Goal: Use online tool/utility: Utilize a website feature to perform a specific function

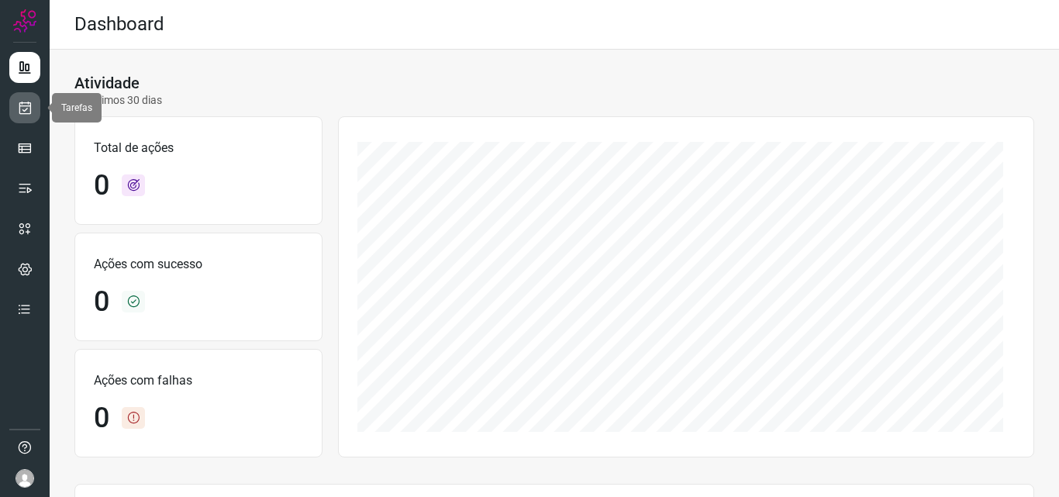
click at [26, 112] on icon at bounding box center [25, 108] width 16 height 16
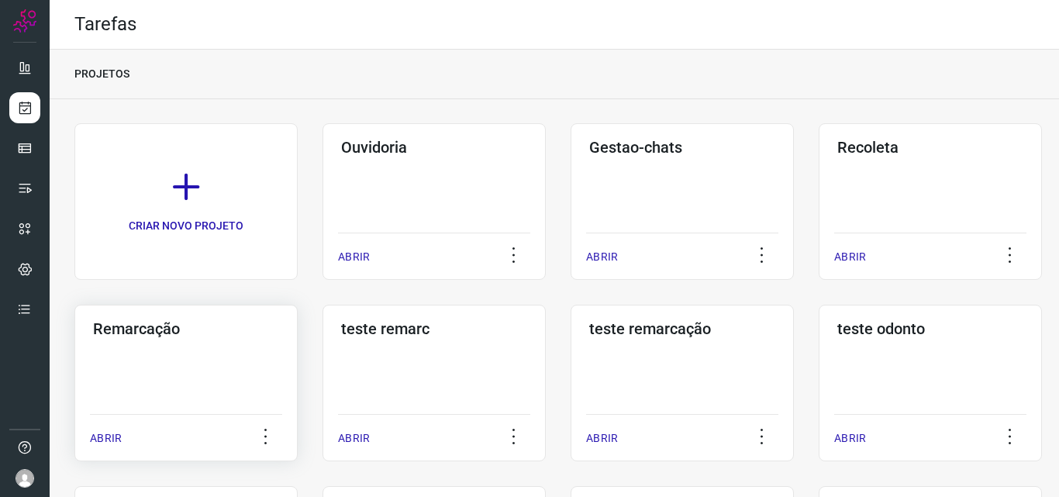
click at [158, 349] on div "Remarcação ABRIR" at bounding box center [185, 383] width 223 height 157
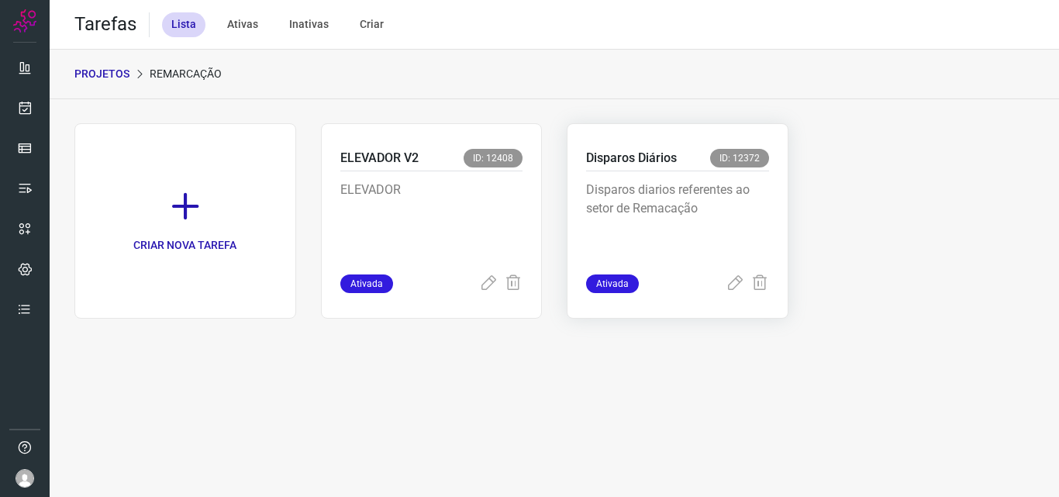
click at [774, 235] on div "Disparos Diários ID: 12372 Disparos diarios referentes ao setor de Remacação At…" at bounding box center [678, 220] width 222 height 195
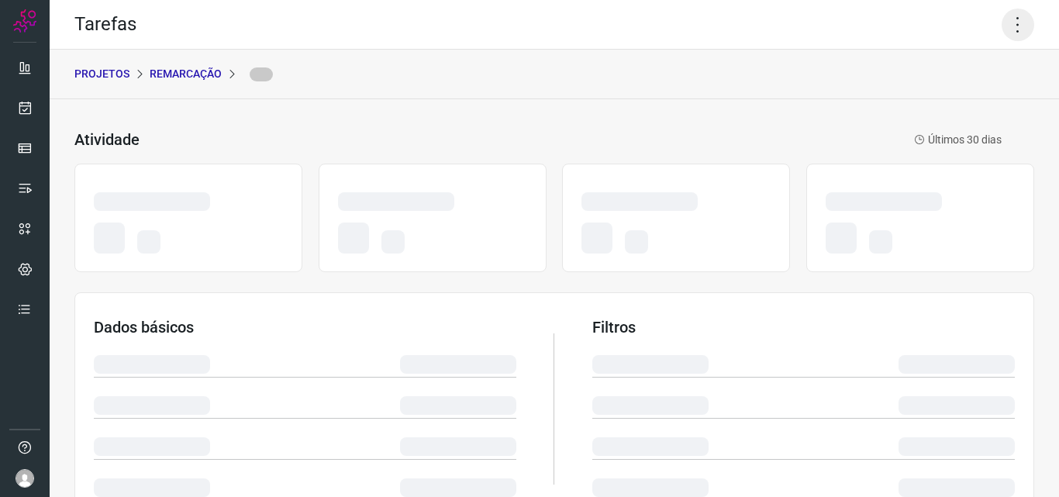
click at [1003, 36] on icon at bounding box center [1018, 25] width 33 height 33
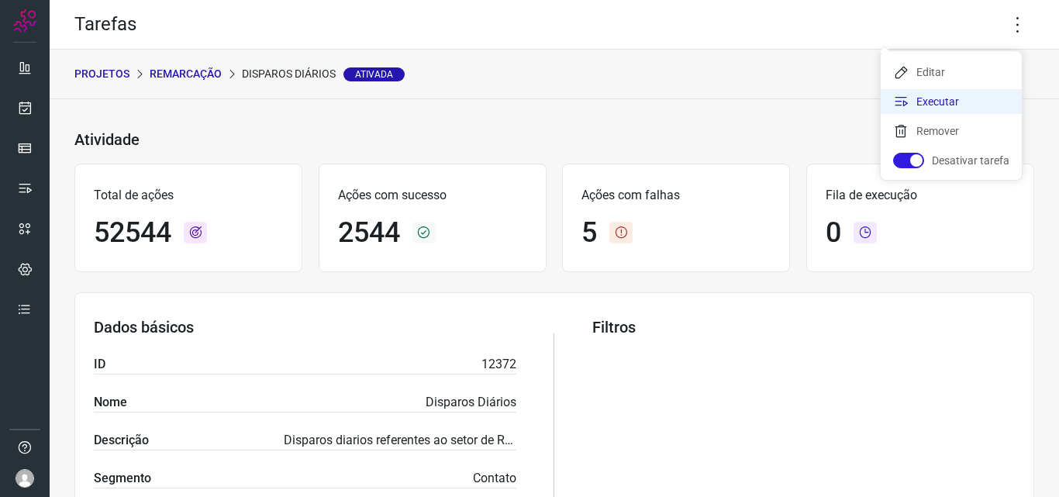
click at [994, 102] on li "Executar" at bounding box center [951, 101] width 141 height 25
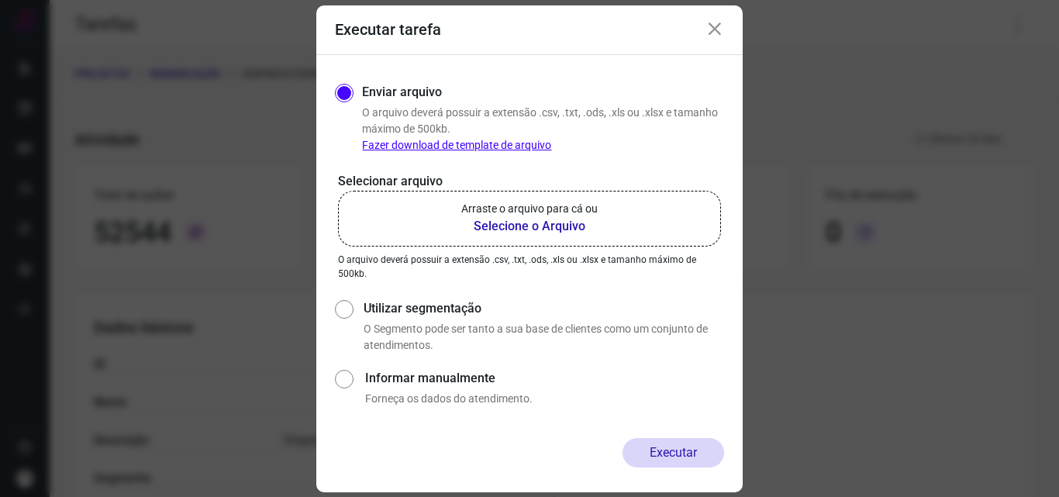
click at [553, 216] on p "Arraste o arquivo para cá ou" at bounding box center [529, 209] width 136 height 16
click at [0, 0] on input "Arraste o arquivo para cá ou Selecione o Arquivo" at bounding box center [0, 0] width 0 height 0
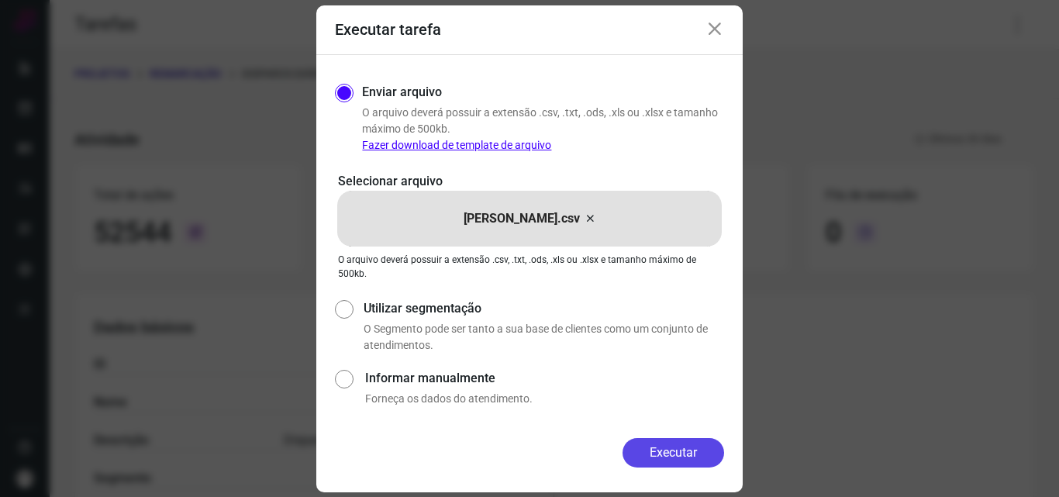
click at [703, 463] on button "Executar" at bounding box center [673, 452] width 102 height 29
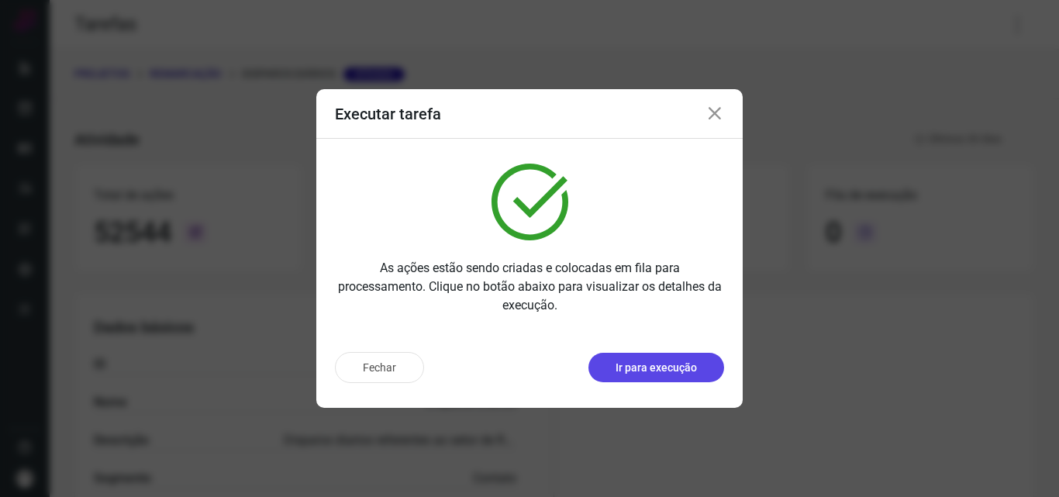
click at [657, 367] on p "Ir para execução" at bounding box center [655, 368] width 81 height 16
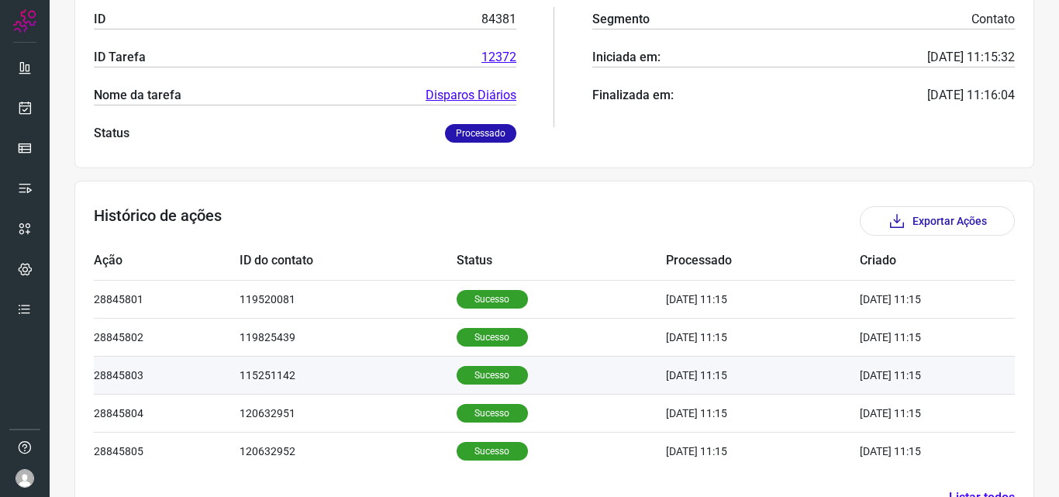
scroll to position [310, 0]
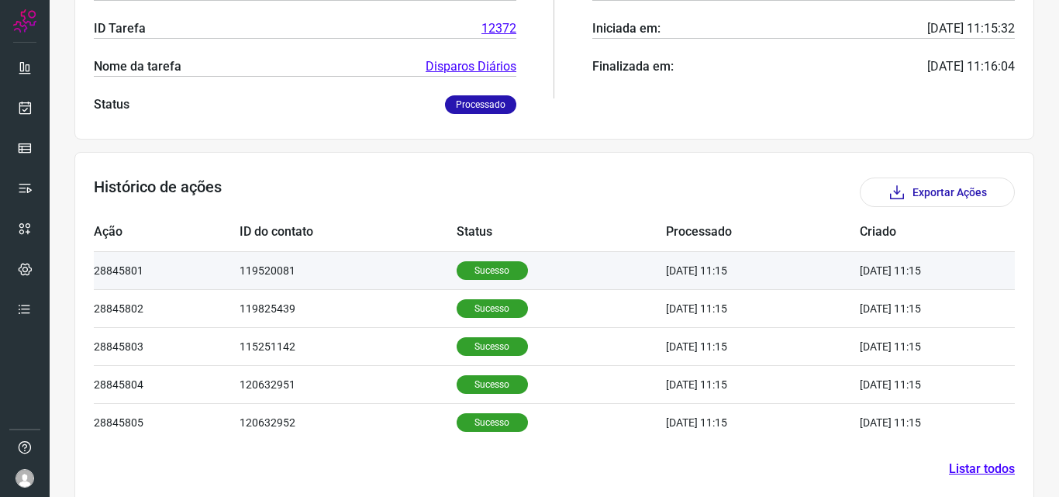
click at [464, 272] on p "Sucesso" at bounding box center [492, 270] width 71 height 19
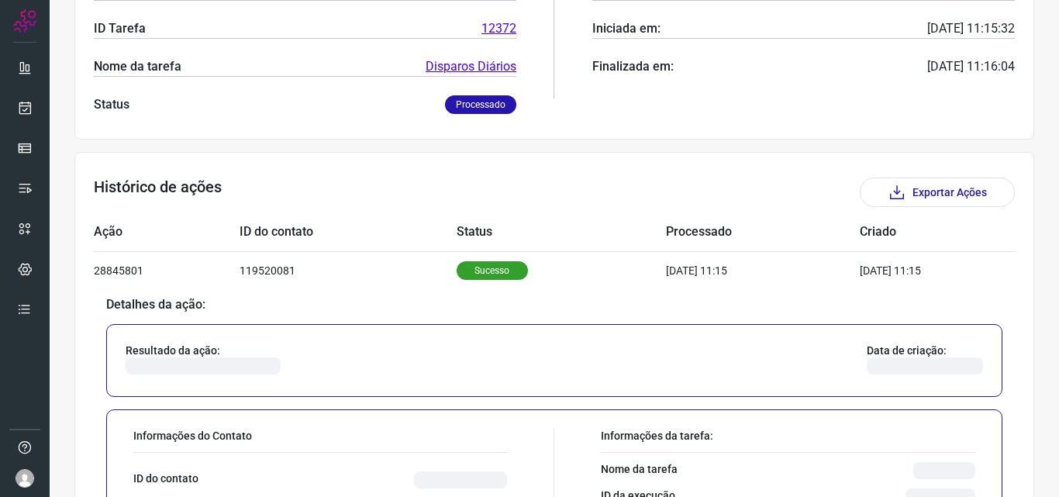
scroll to position [543, 0]
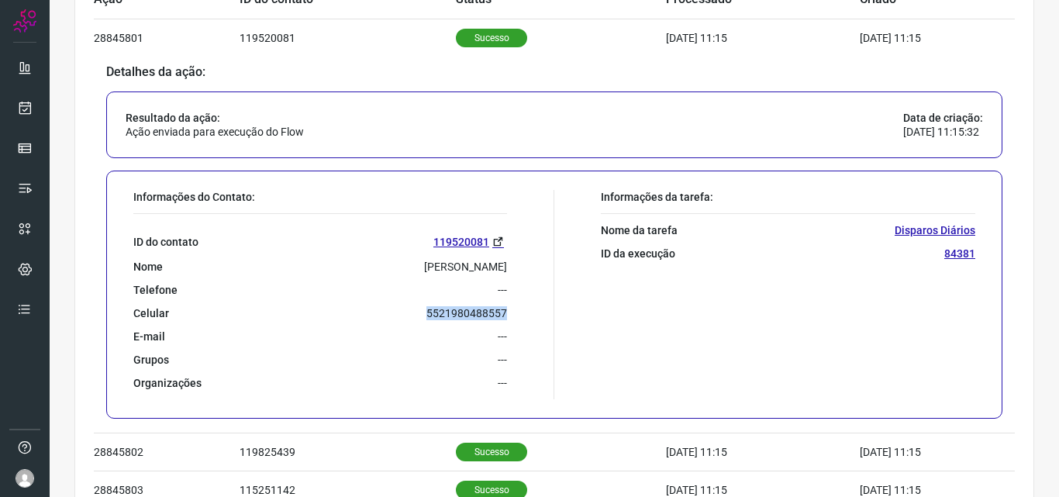
drag, startPoint x: 425, startPoint y: 313, endPoint x: 508, endPoint y: 312, distance: 82.9
click at [508, 312] on div "Informações do Contato: ID do contato 119520081 Nome [PERSON_NAME] Telefone ---…" at bounding box center [340, 294] width 429 height 209
copy p "5521980488557"
click at [33, 106] on link at bounding box center [24, 107] width 31 height 31
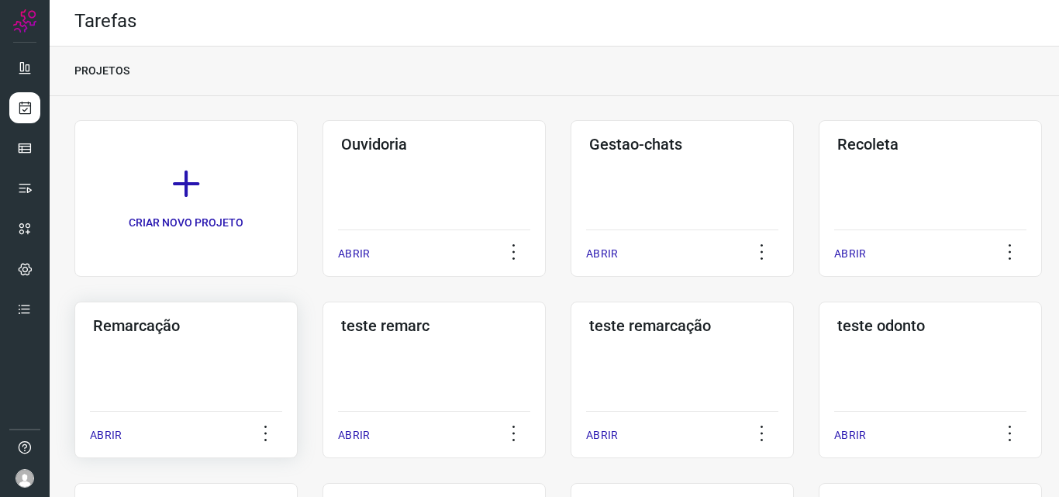
click at [228, 349] on div "Remarcação ABRIR" at bounding box center [185, 380] width 223 height 157
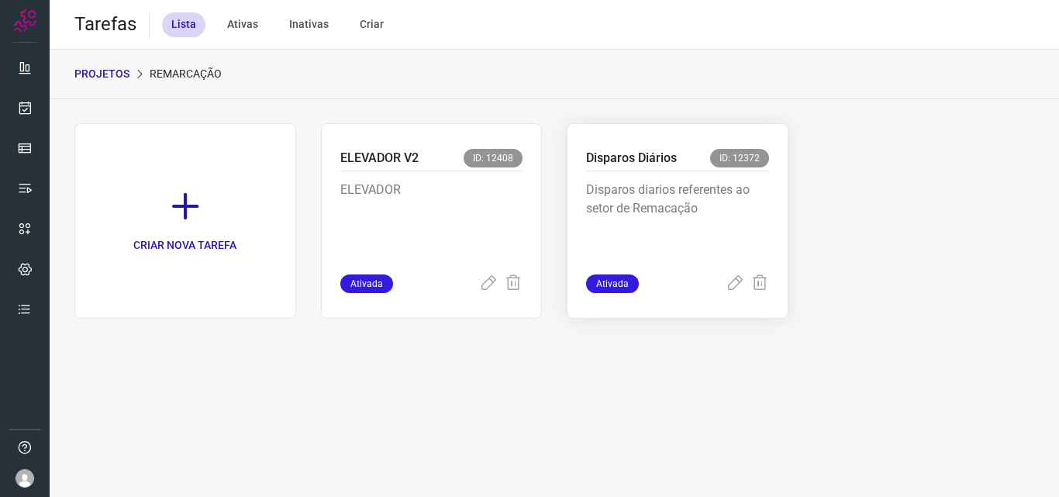
click at [712, 213] on p "Disparos diarios referentes ao setor de Remacação" at bounding box center [677, 220] width 183 height 78
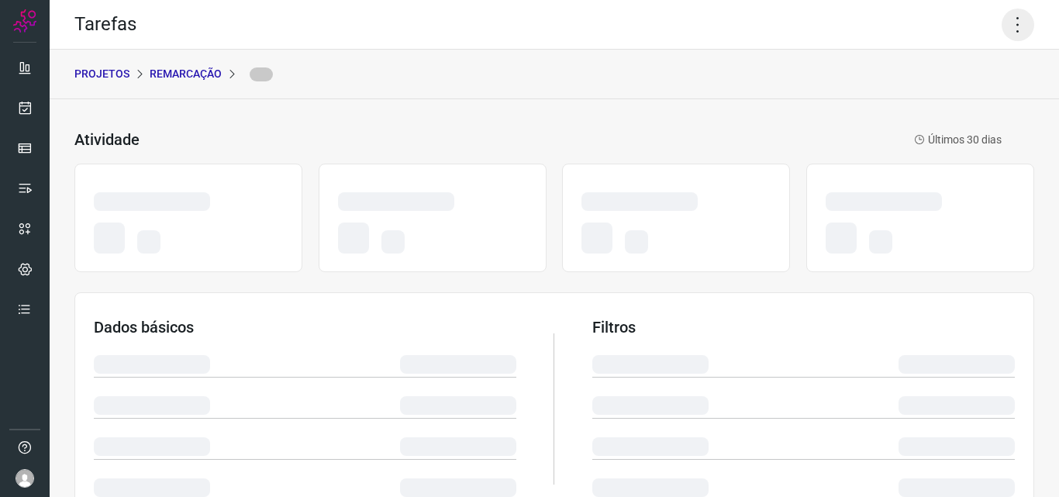
click at [1007, 16] on icon at bounding box center [1018, 25] width 33 height 33
click at [1010, 25] on icon at bounding box center [1018, 25] width 33 height 33
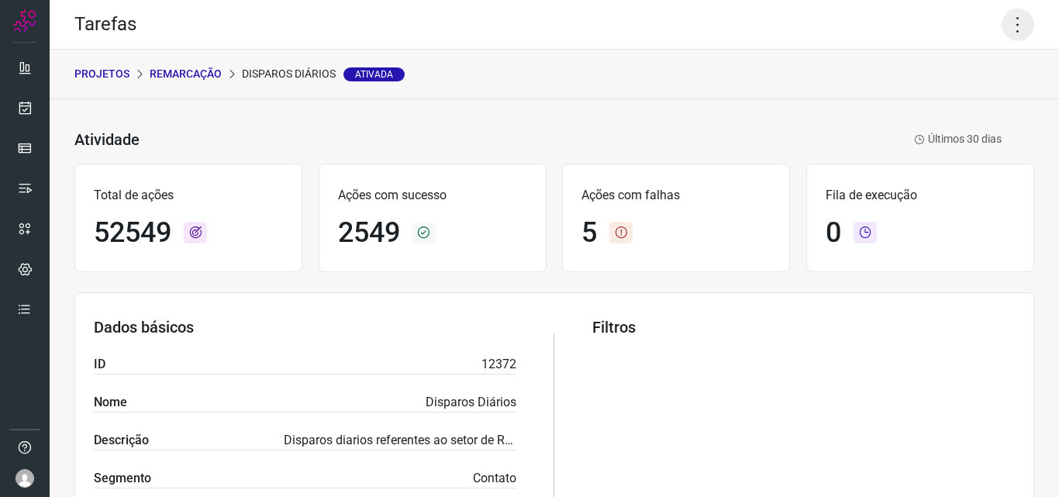
click at [1005, 29] on icon at bounding box center [1018, 25] width 33 height 33
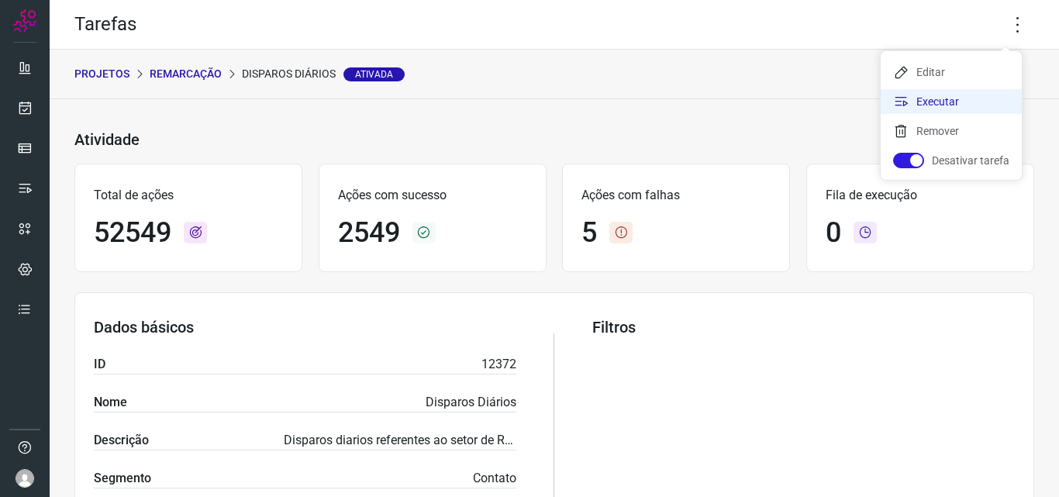
click at [933, 102] on li "Executar" at bounding box center [951, 101] width 141 height 25
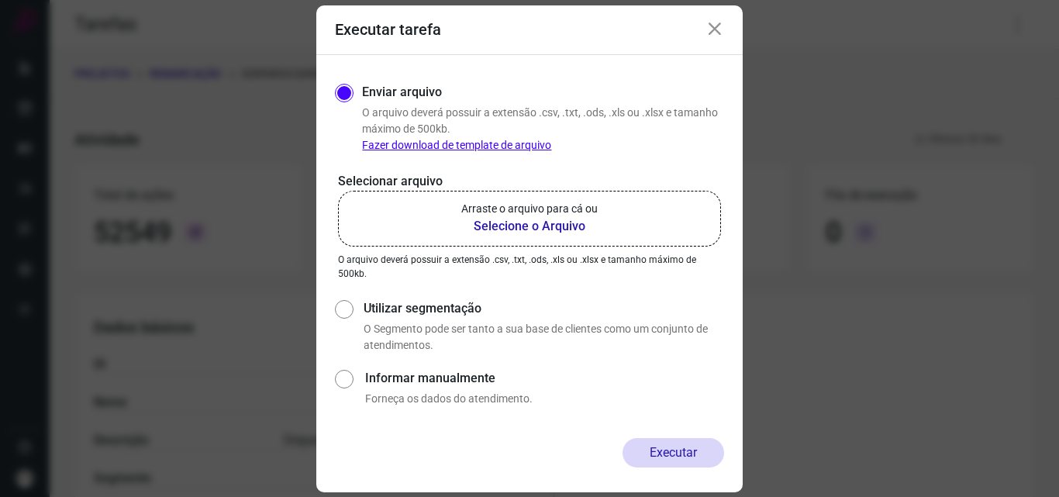
click at [546, 222] on b "Selecione o Arquivo" at bounding box center [529, 226] width 136 height 19
click at [0, 0] on input "Arraste o arquivo para cá ou Selecione o Arquivo" at bounding box center [0, 0] width 0 height 0
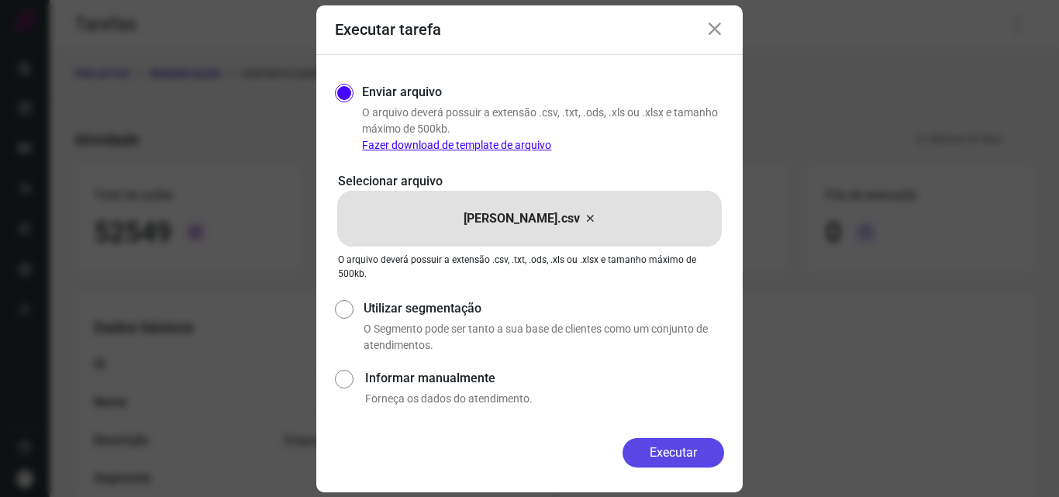
click at [674, 448] on button "Executar" at bounding box center [673, 452] width 102 height 29
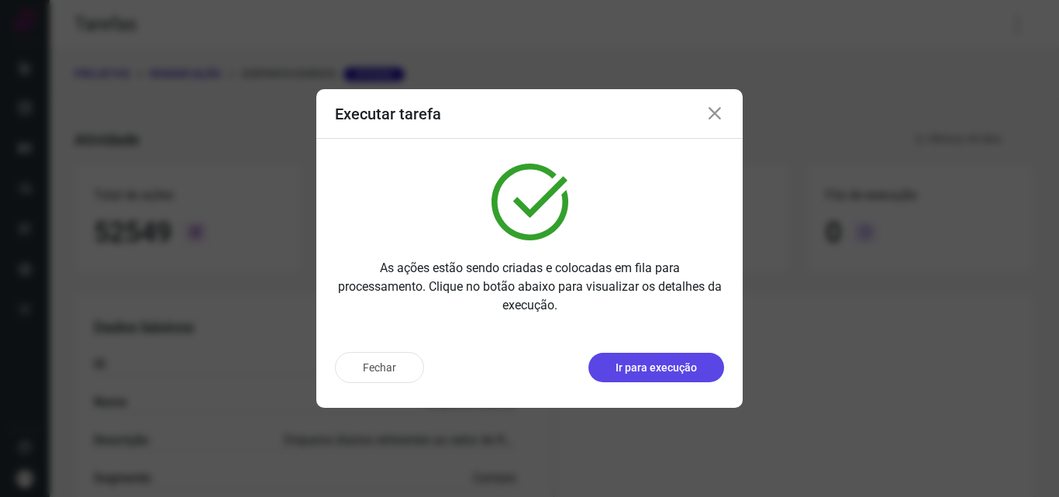
click at [673, 371] on p "Ir para execução" at bounding box center [655, 368] width 81 height 16
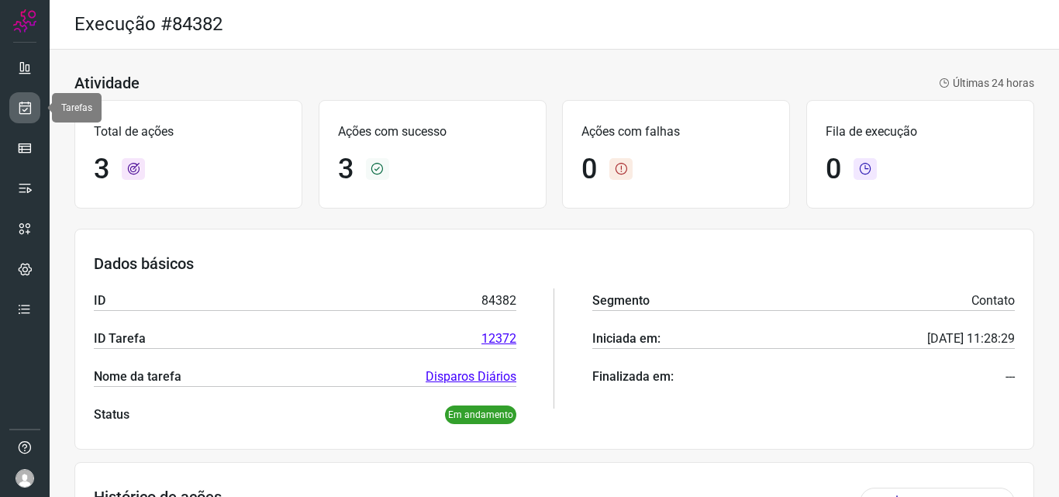
click at [21, 112] on icon at bounding box center [25, 108] width 16 height 16
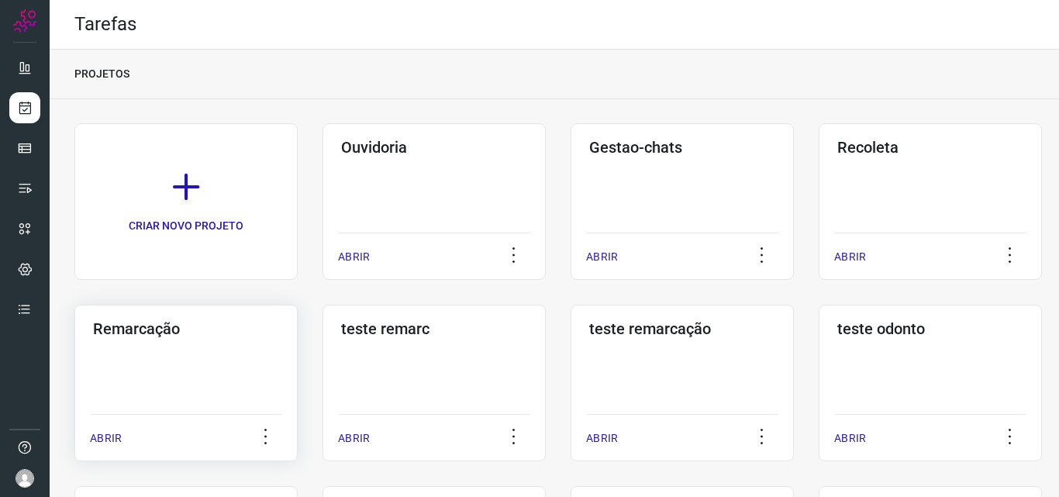
click at [219, 363] on div "Remarcação ABRIR" at bounding box center [185, 383] width 223 height 157
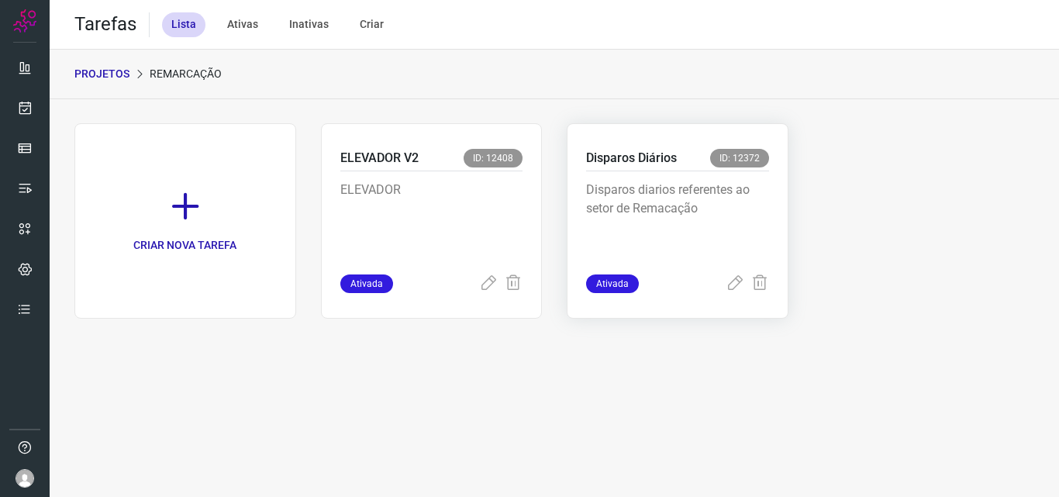
click at [707, 209] on p "Disparos diarios referentes ao setor de Remacação" at bounding box center [677, 220] width 183 height 78
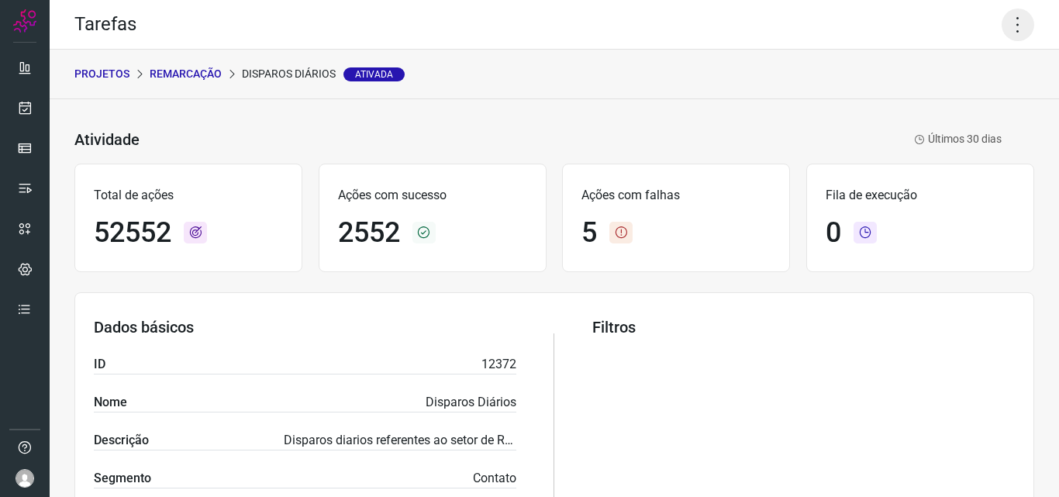
click at [1002, 33] on icon at bounding box center [1018, 25] width 33 height 33
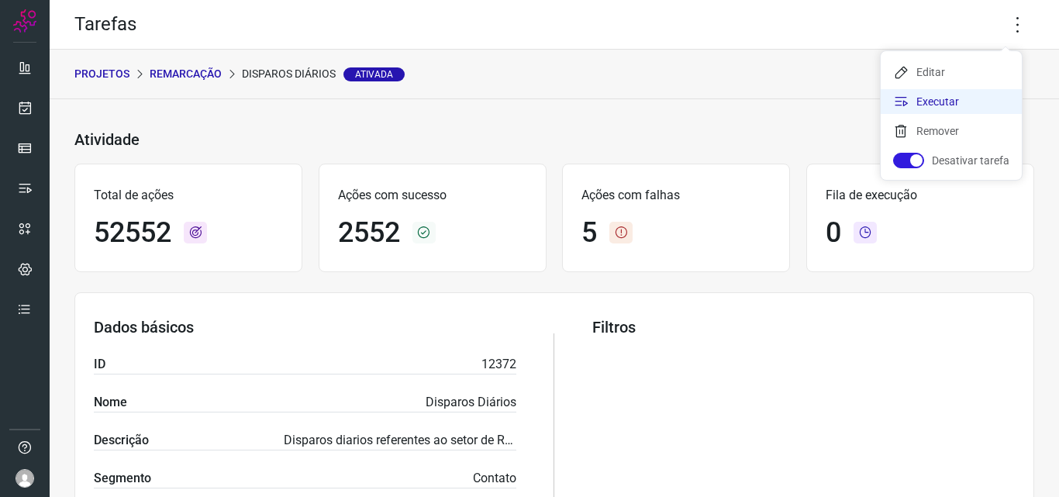
click at [965, 99] on li "Executar" at bounding box center [951, 101] width 141 height 25
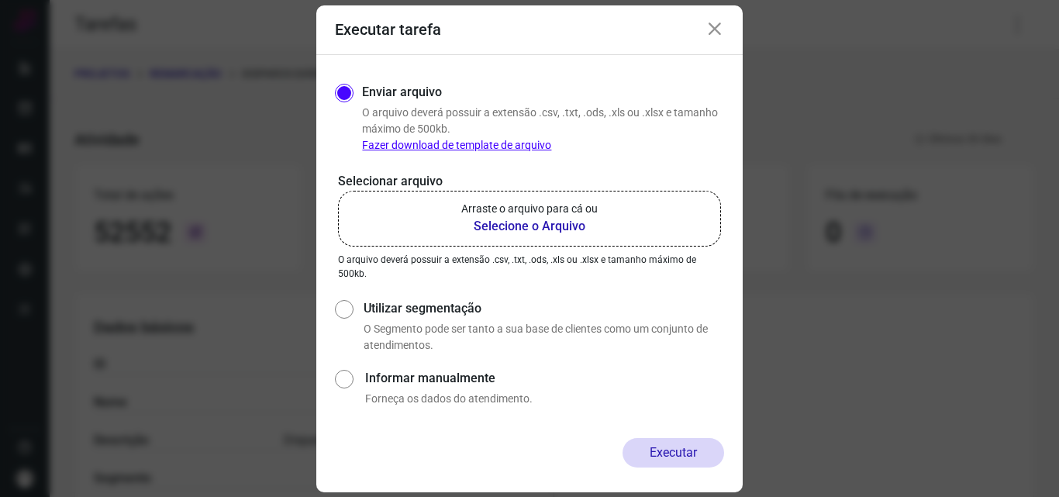
click at [535, 228] on b "Selecione o Arquivo" at bounding box center [529, 226] width 136 height 19
click at [0, 0] on input "Arraste o arquivo para cá ou Selecione o Arquivo" at bounding box center [0, 0] width 0 height 0
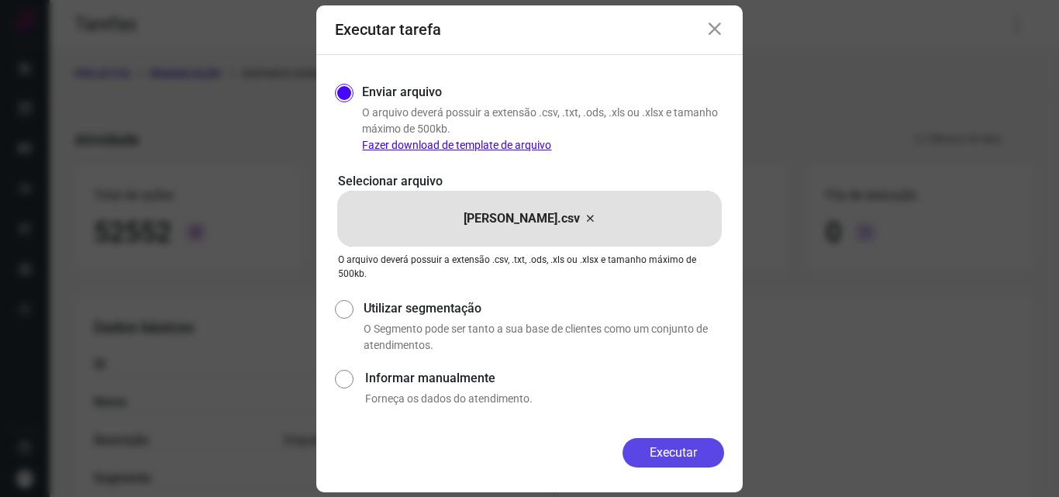
click at [691, 452] on button "Executar" at bounding box center [673, 452] width 102 height 29
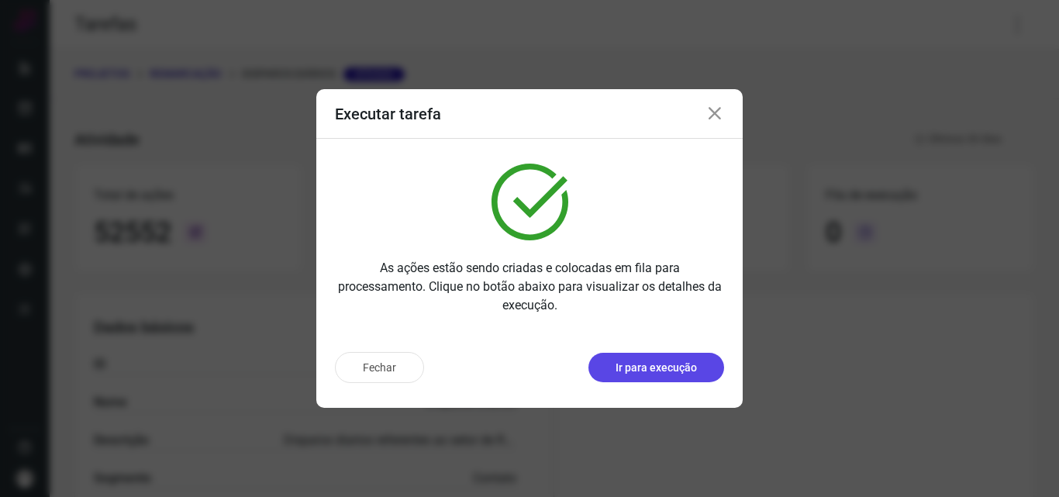
click at [629, 355] on button "Ir para execução" at bounding box center [656, 367] width 136 height 29
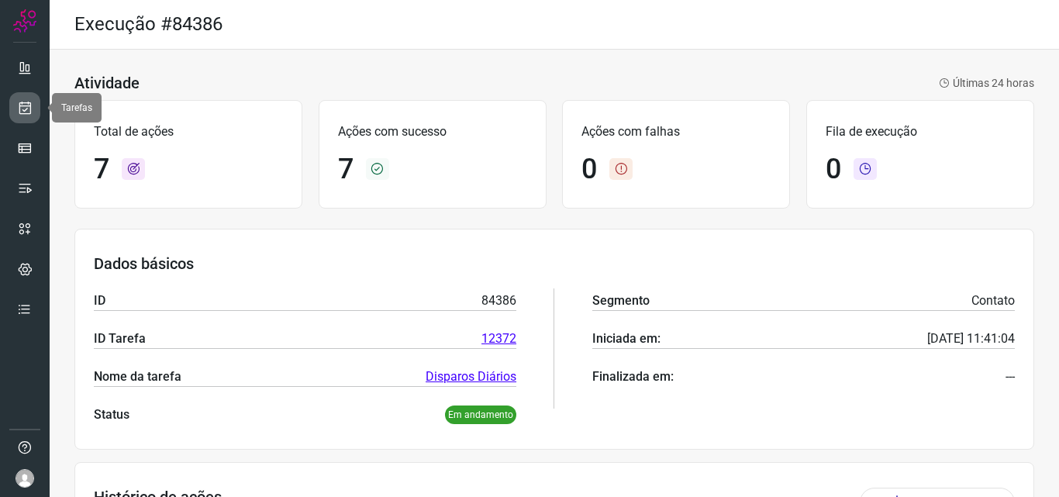
click at [22, 108] on icon at bounding box center [25, 108] width 16 height 16
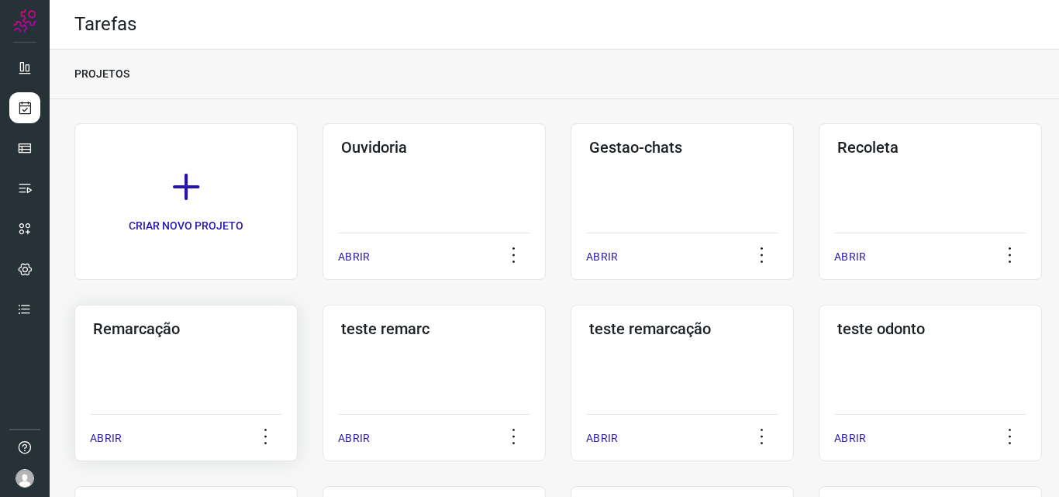
click at [199, 347] on div "Remarcação ABRIR" at bounding box center [185, 383] width 223 height 157
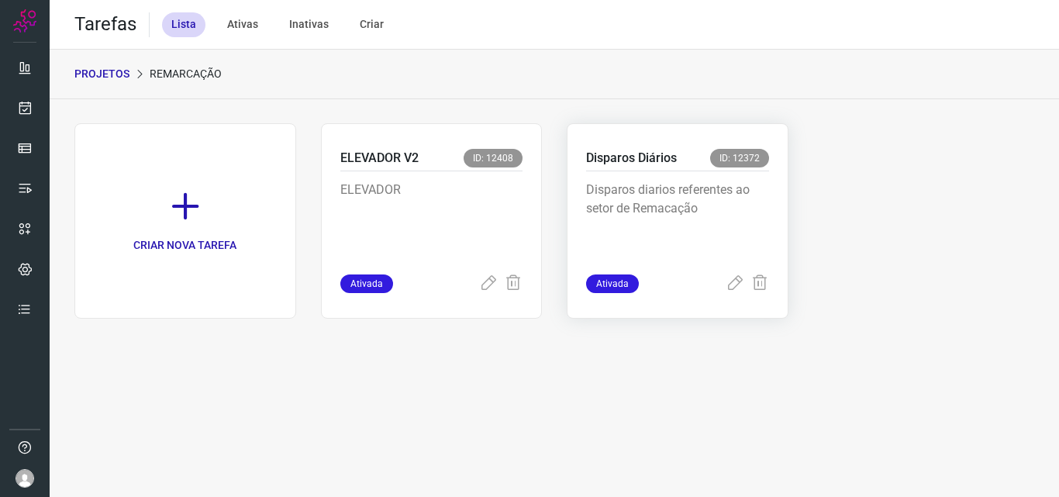
click at [651, 202] on p "Disparos diarios referentes ao setor de Remacação" at bounding box center [677, 220] width 183 height 78
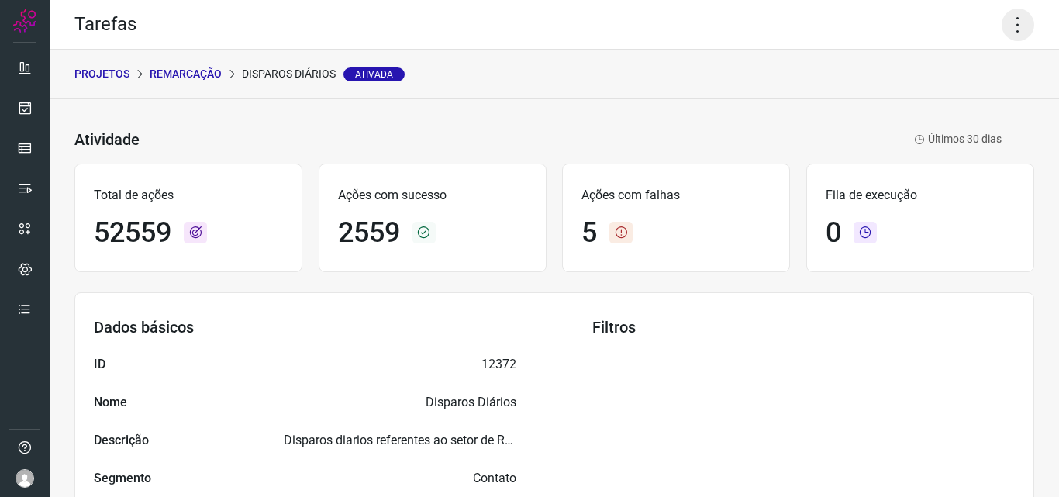
click at [1002, 25] on icon at bounding box center [1018, 25] width 33 height 33
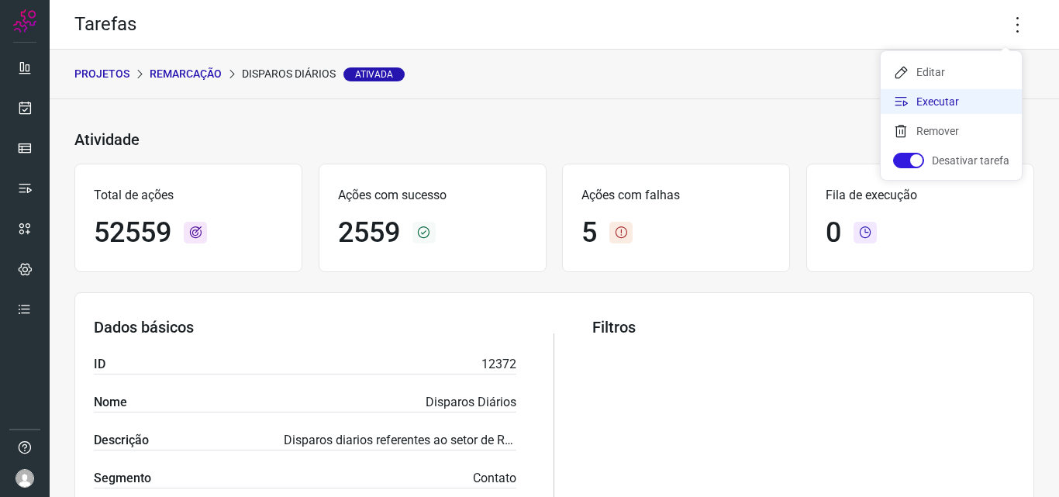
click at [971, 104] on li "Executar" at bounding box center [951, 101] width 141 height 25
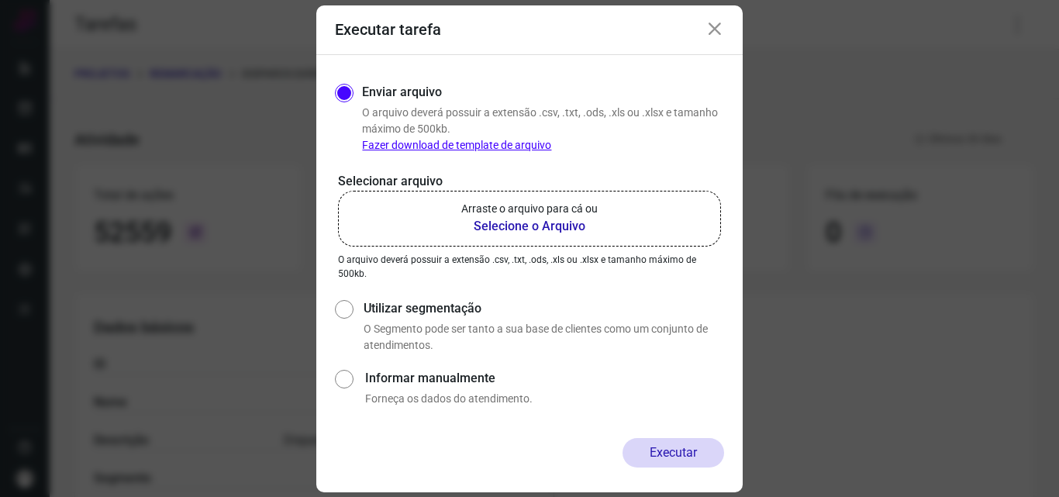
click at [559, 224] on b "Selecione o Arquivo" at bounding box center [529, 226] width 136 height 19
click at [0, 0] on input "Arraste o arquivo para cá ou Selecione o Arquivo" at bounding box center [0, 0] width 0 height 0
click at [550, 225] on b "Selecione o Arquivo" at bounding box center [529, 226] width 136 height 19
click at [0, 0] on input "Arraste o arquivo para cá ou Selecione o Arquivo" at bounding box center [0, 0] width 0 height 0
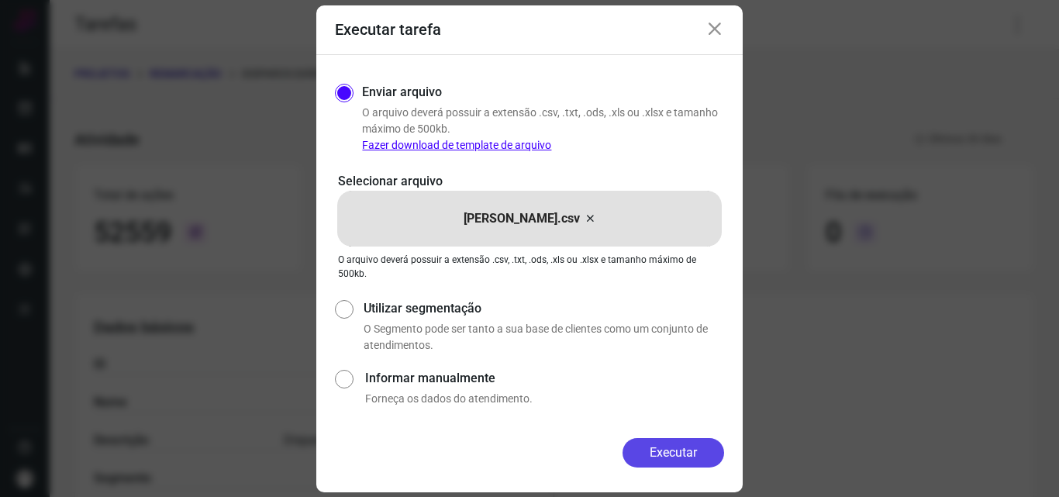
click at [668, 450] on button "Executar" at bounding box center [673, 452] width 102 height 29
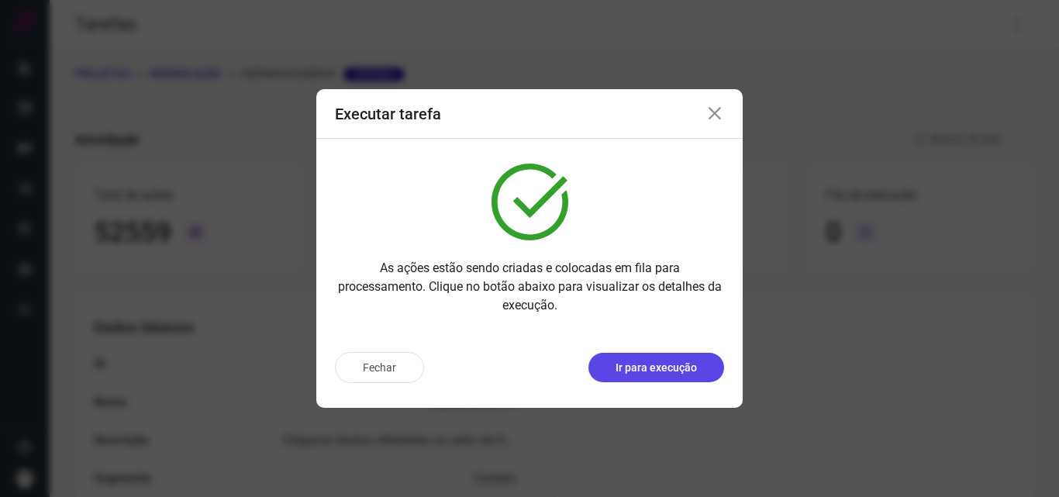
click at [629, 356] on button "Ir para execução" at bounding box center [656, 367] width 136 height 29
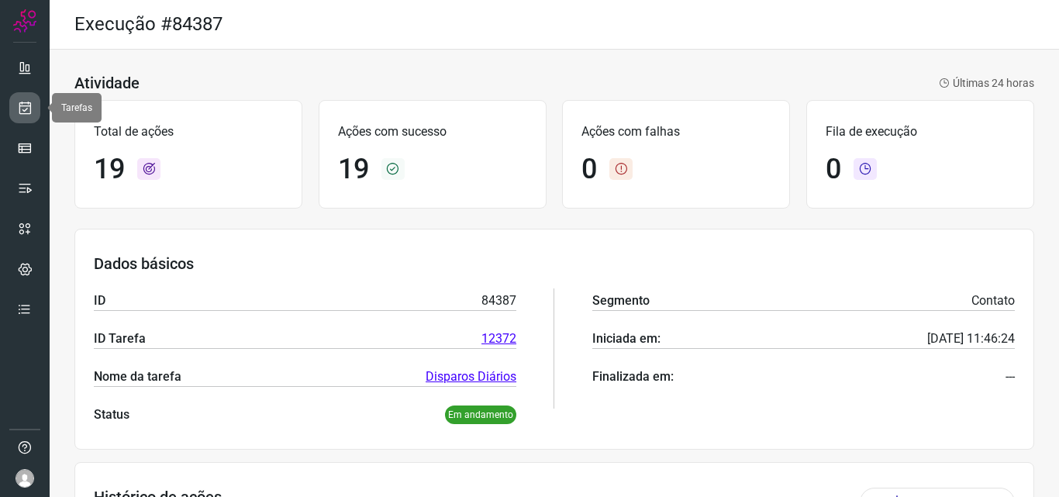
click at [26, 116] on link at bounding box center [24, 107] width 31 height 31
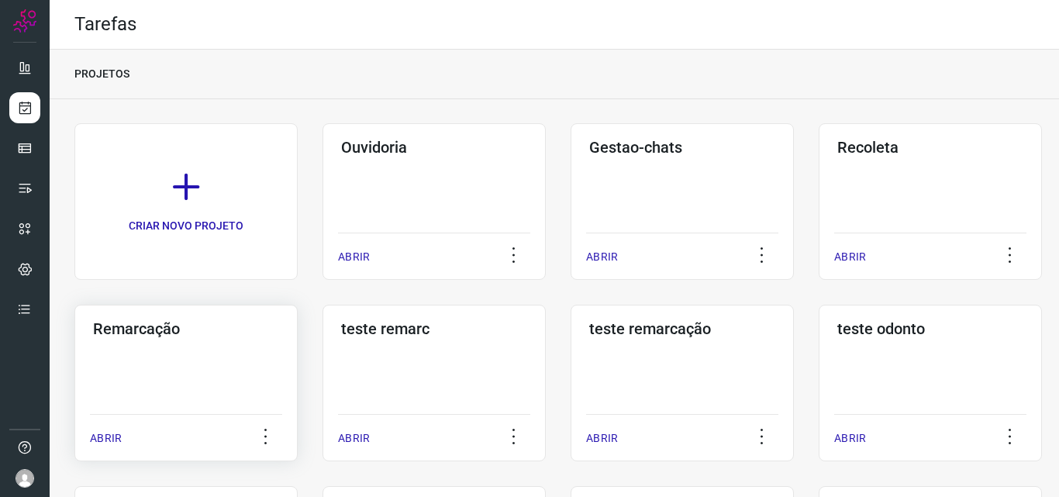
click at [152, 368] on div "Remarcação ABRIR" at bounding box center [185, 383] width 223 height 157
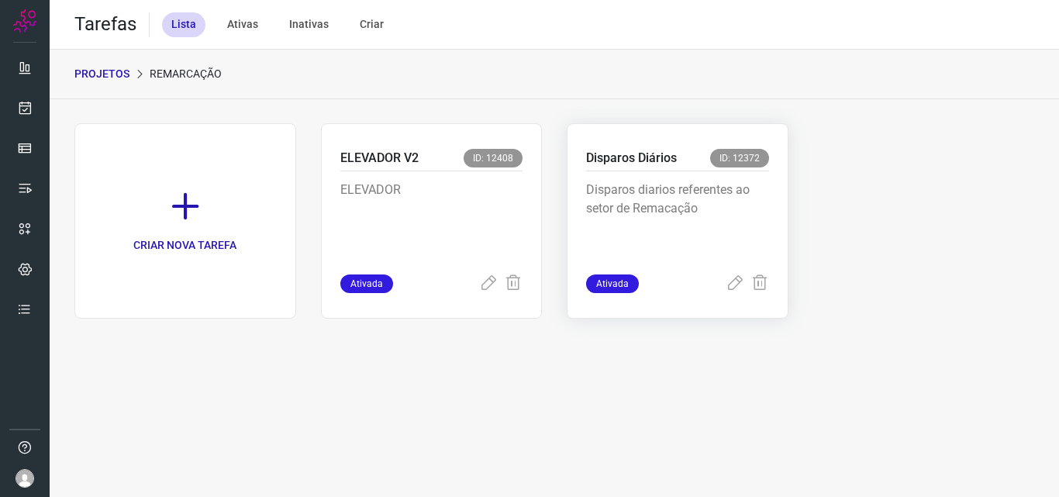
click at [683, 148] on div "Disparos Diários ID: 12372 Disparos diarios referentes ao setor de Remacação At…" at bounding box center [678, 220] width 222 height 195
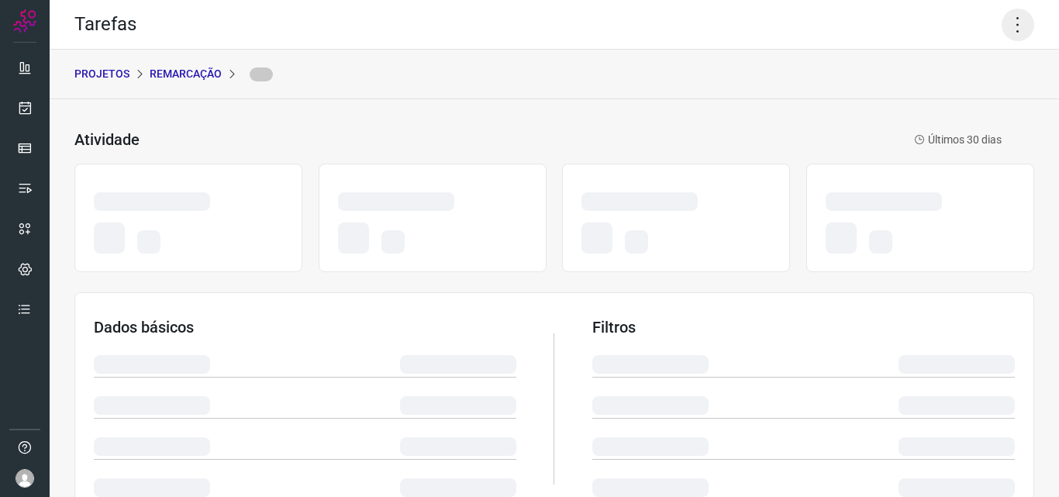
click at [1002, 22] on icon at bounding box center [1018, 25] width 33 height 33
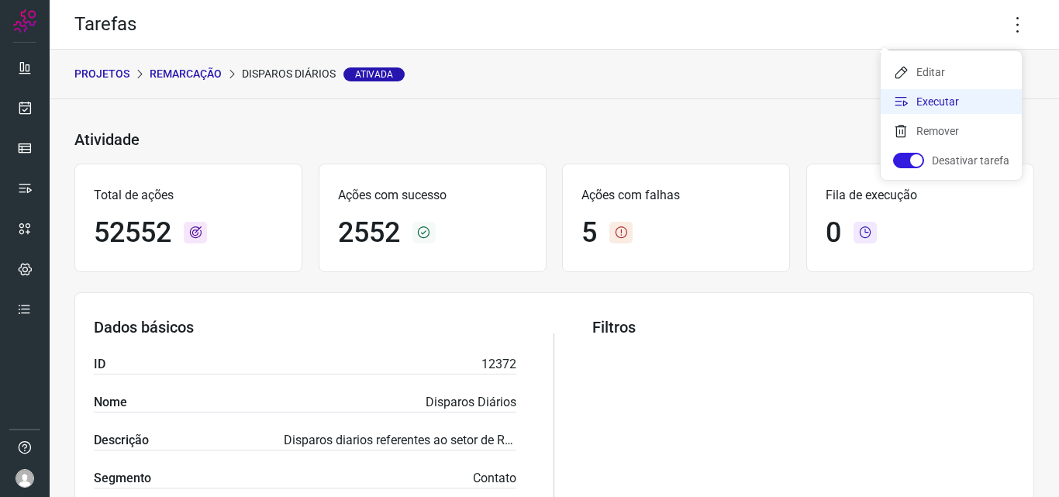
click at [972, 92] on li "Executar" at bounding box center [951, 101] width 141 height 25
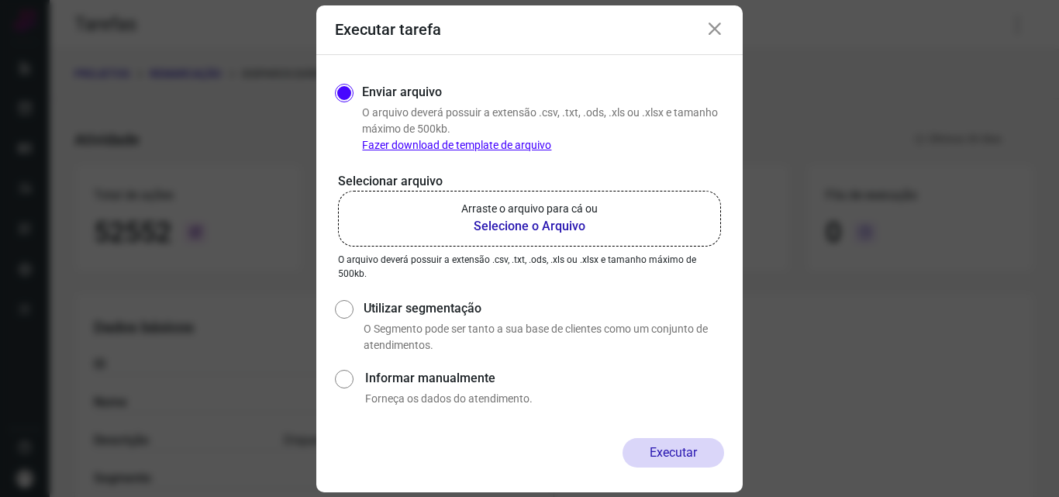
click at [566, 217] on b "Selecione o Arquivo" at bounding box center [529, 226] width 136 height 19
click at [0, 0] on input "Arraste o arquivo para cá ou Selecione o Arquivo" at bounding box center [0, 0] width 0 height 0
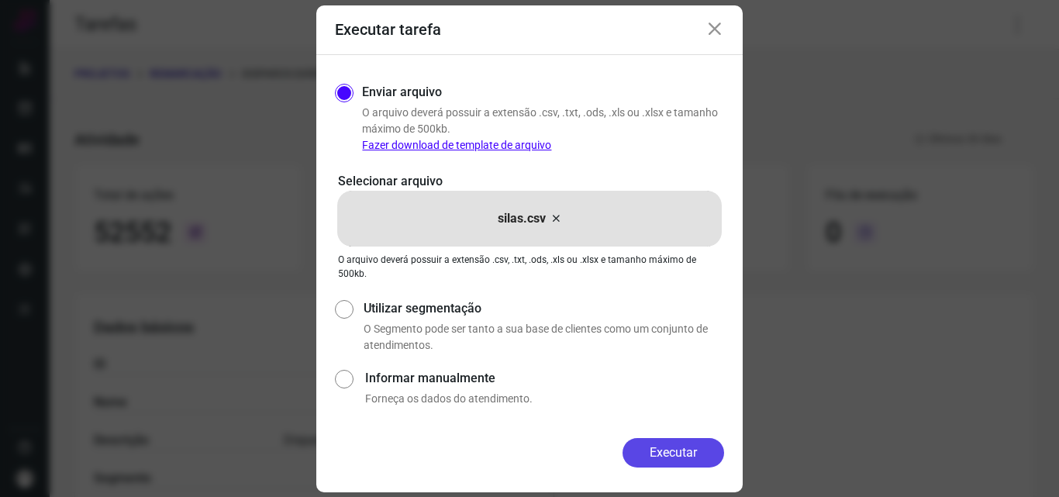
click at [680, 446] on button "Executar" at bounding box center [673, 452] width 102 height 29
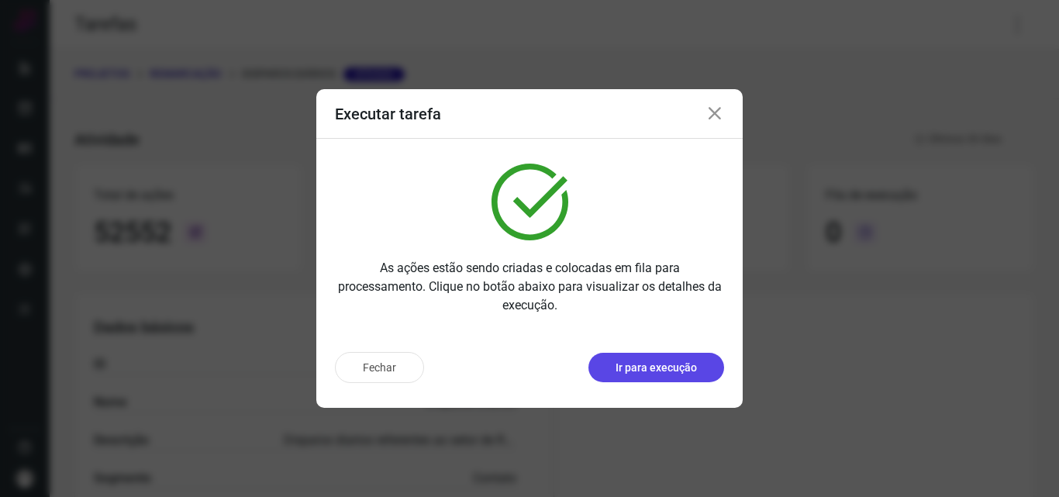
click at [653, 367] on p "Ir para execução" at bounding box center [655, 368] width 81 height 16
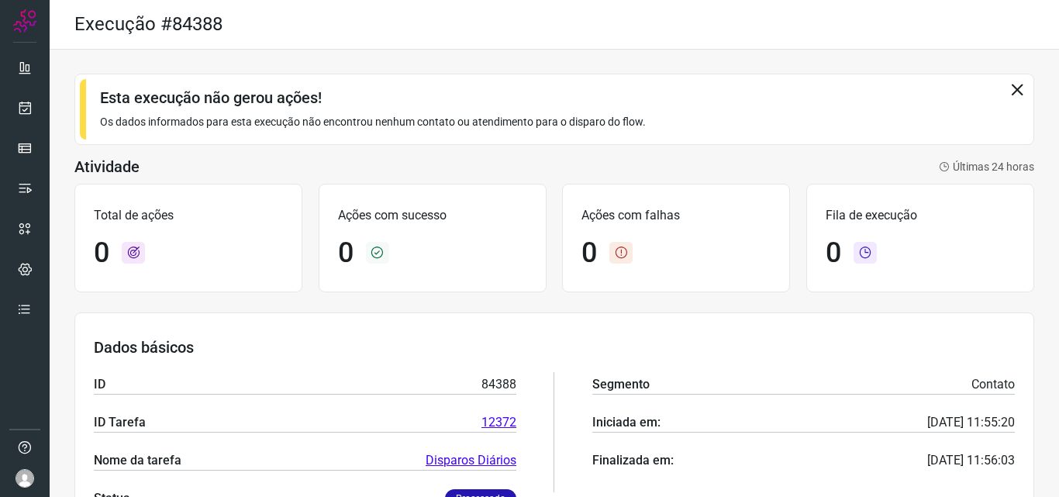
click at [1008, 88] on icon at bounding box center [1016, 89] width 17 height 17
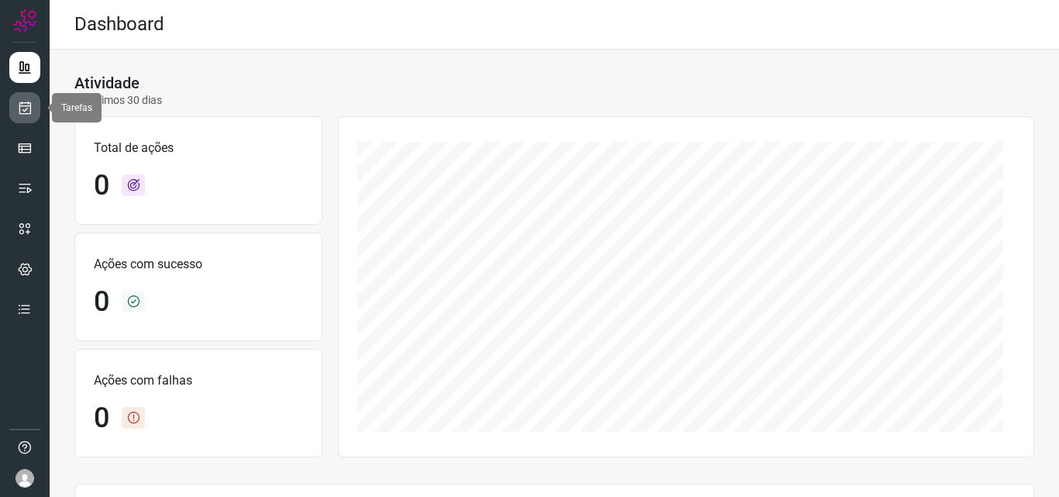
click at [35, 101] on link at bounding box center [24, 107] width 31 height 31
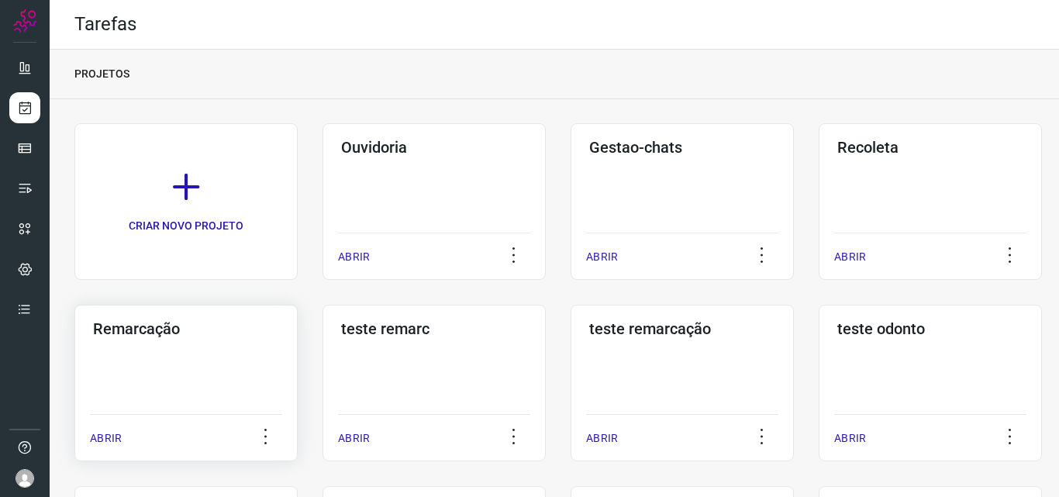
click at [202, 343] on div "Remarcação ABRIR" at bounding box center [185, 383] width 223 height 157
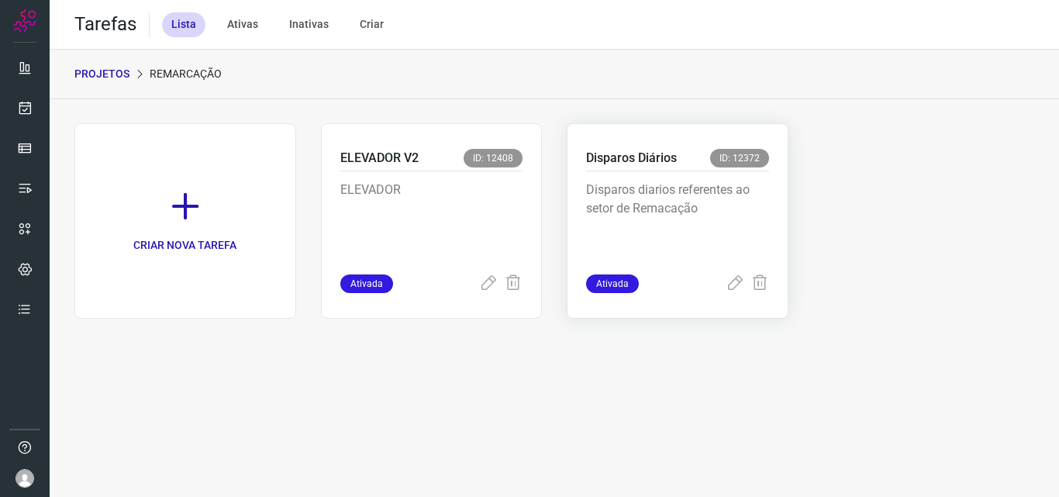
click at [769, 185] on div "Disparos Diários ID: 12372 Disparos diarios referentes ao setor de Remacação At…" at bounding box center [678, 220] width 222 height 195
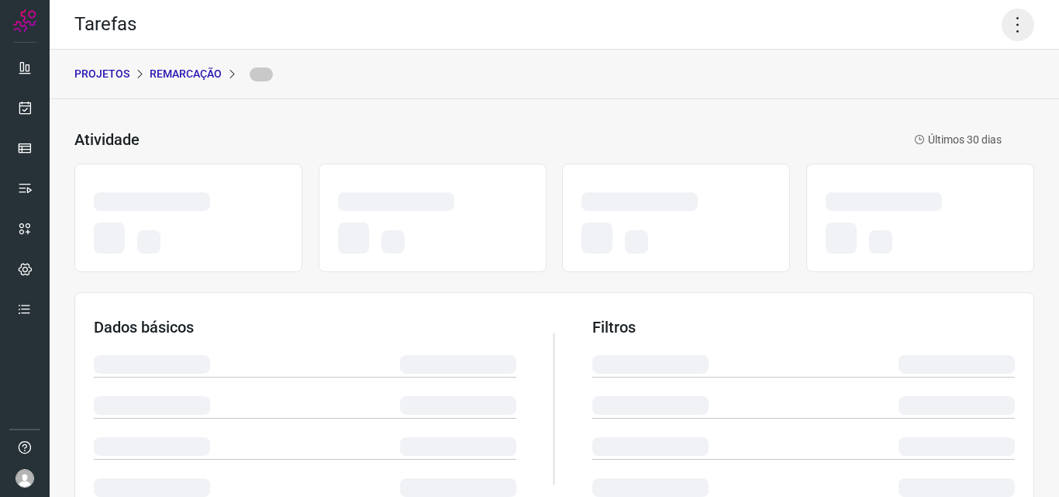
click at [1010, 22] on icon at bounding box center [1018, 25] width 33 height 33
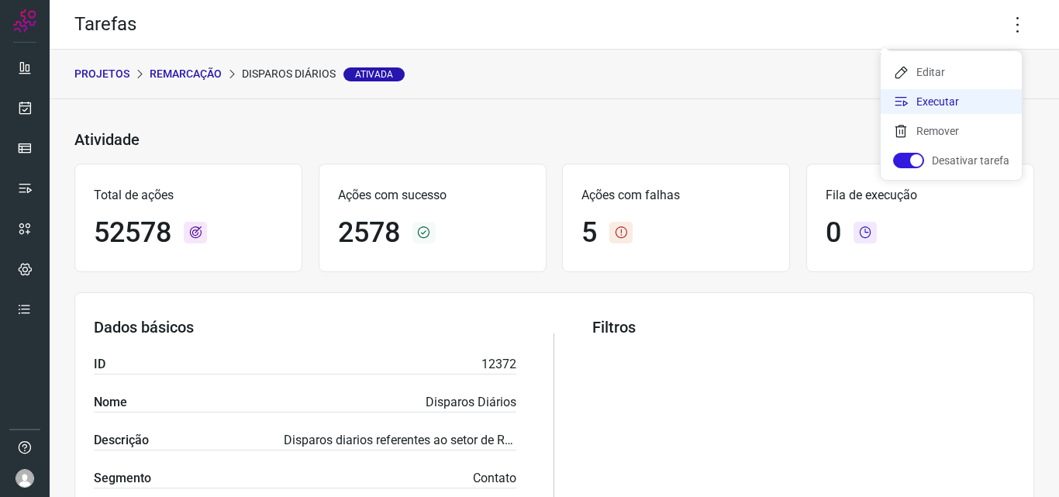
click at [924, 107] on li "Executar" at bounding box center [951, 101] width 141 height 25
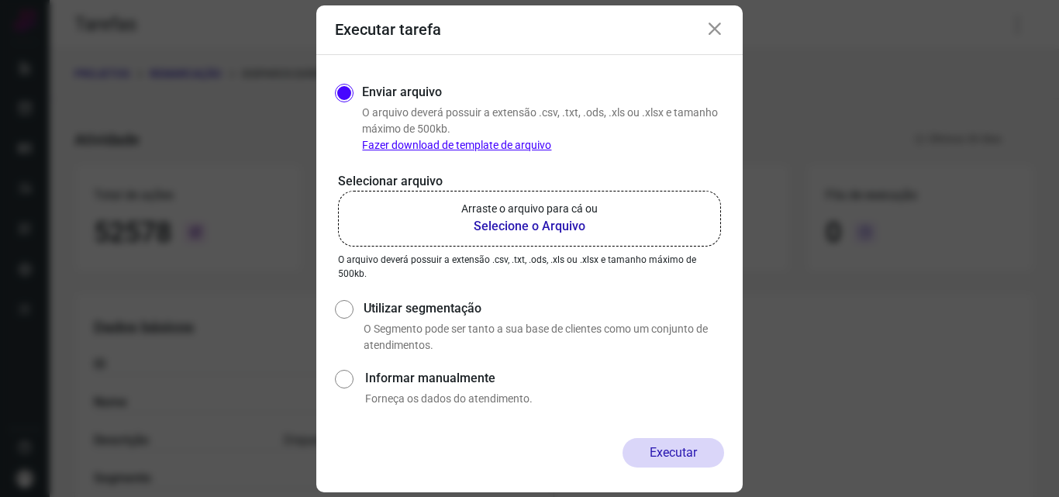
click at [550, 222] on b "Selecione o Arquivo" at bounding box center [529, 226] width 136 height 19
click at [0, 0] on input "Arraste o arquivo para cá ou Selecione o Arquivo" at bounding box center [0, 0] width 0 height 0
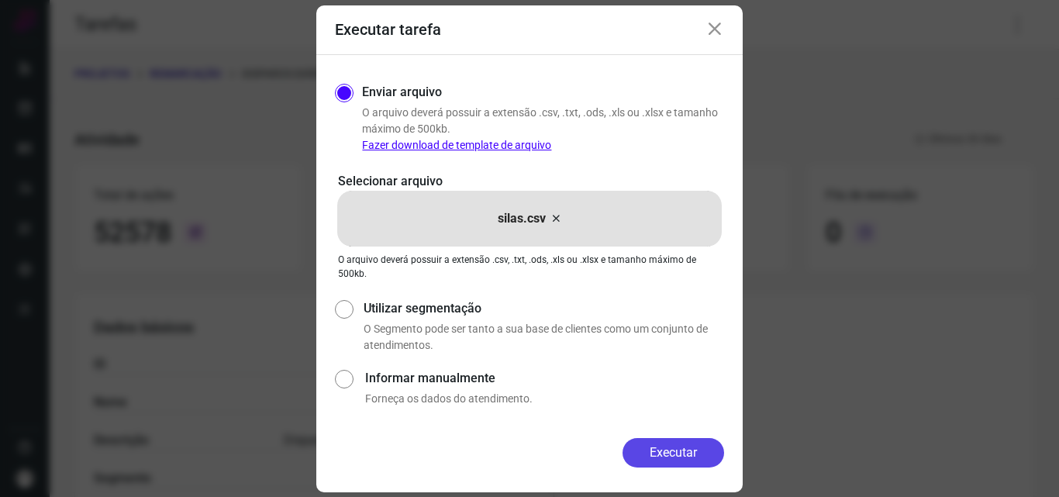
click at [678, 453] on button "Executar" at bounding box center [673, 452] width 102 height 29
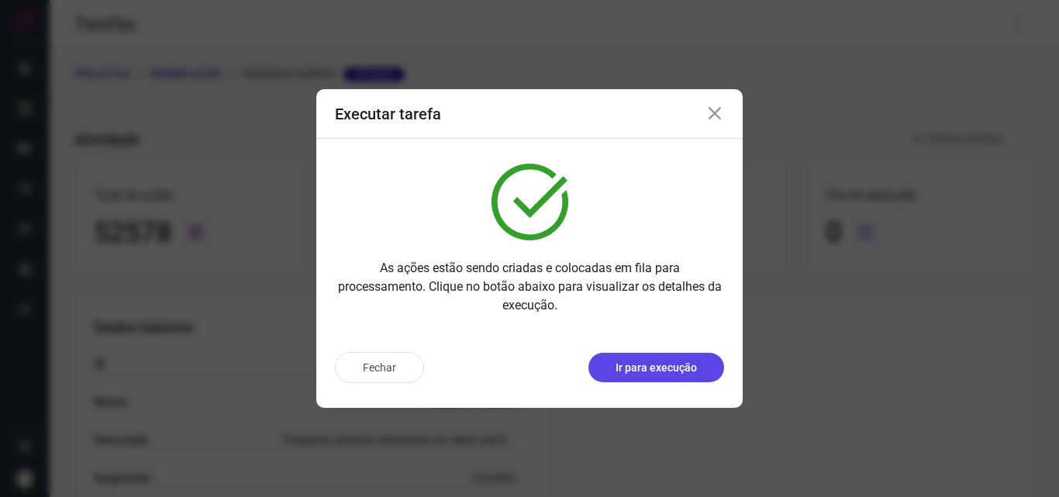
click at [648, 361] on p "Ir para execução" at bounding box center [655, 368] width 81 height 16
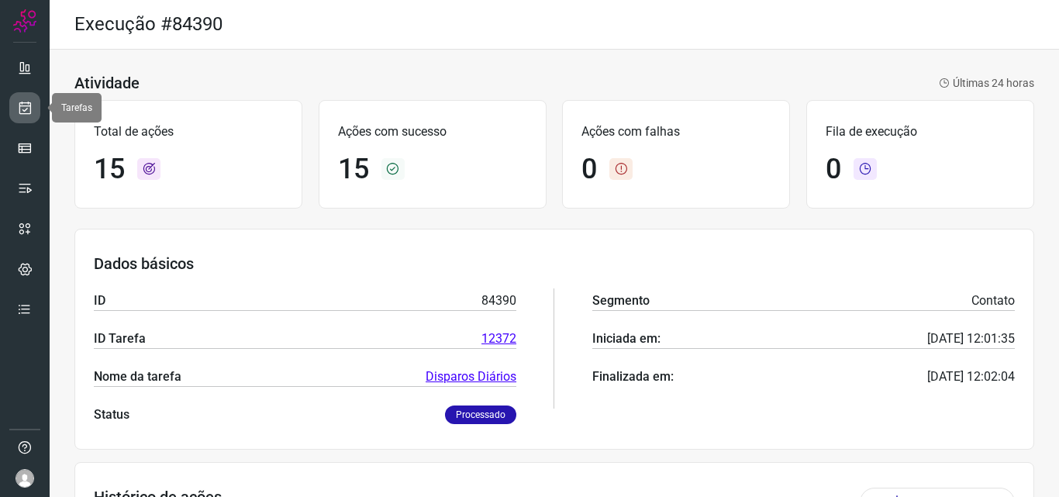
click at [34, 112] on link at bounding box center [24, 107] width 31 height 31
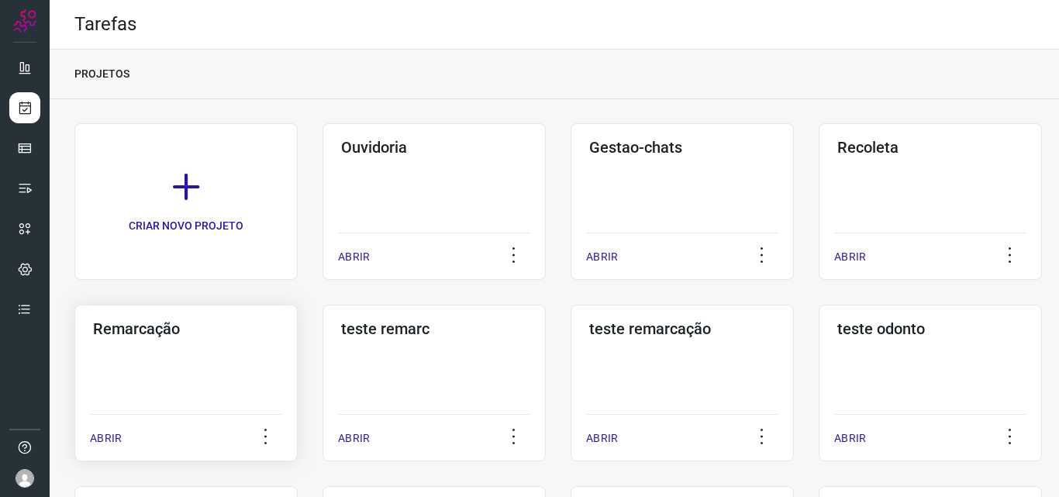
click at [135, 346] on div "Remarcação ABRIR" at bounding box center [185, 383] width 223 height 157
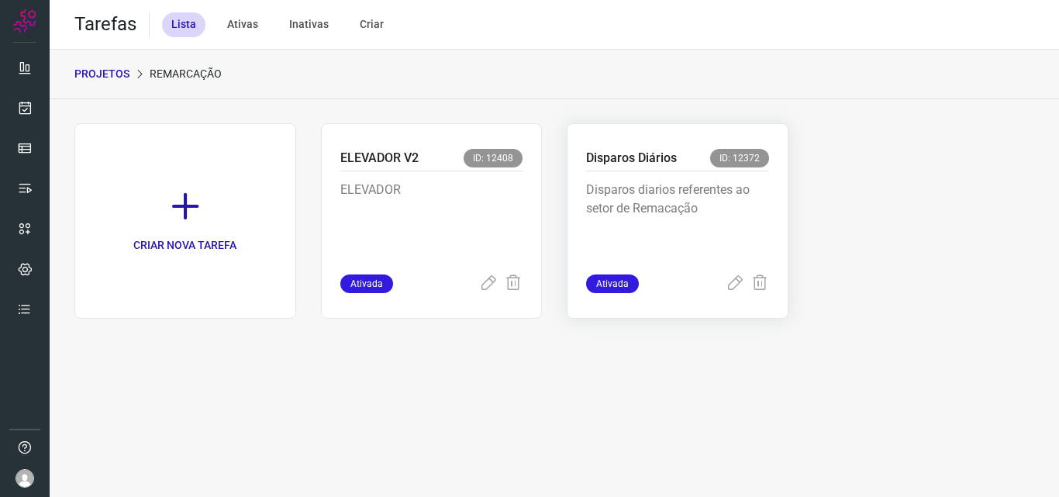
click at [601, 222] on p "Disparos diarios referentes ao setor de Remacação" at bounding box center [677, 220] width 183 height 78
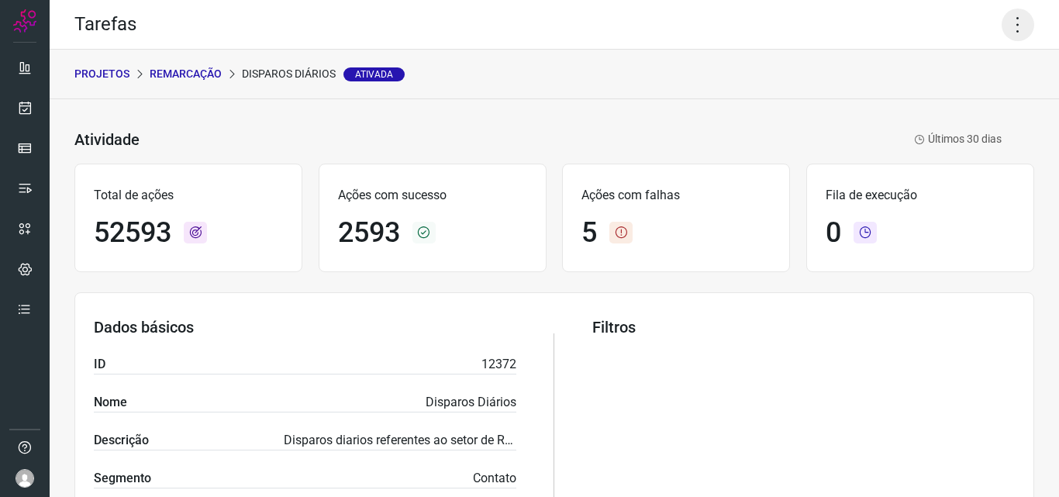
click at [1008, 17] on icon at bounding box center [1018, 25] width 33 height 33
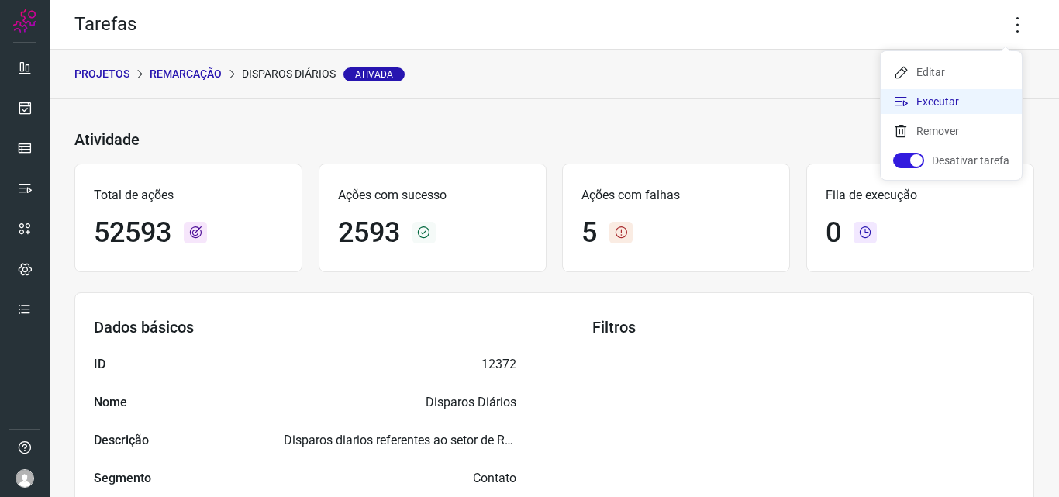
click at [961, 91] on li "Executar" at bounding box center [951, 101] width 141 height 25
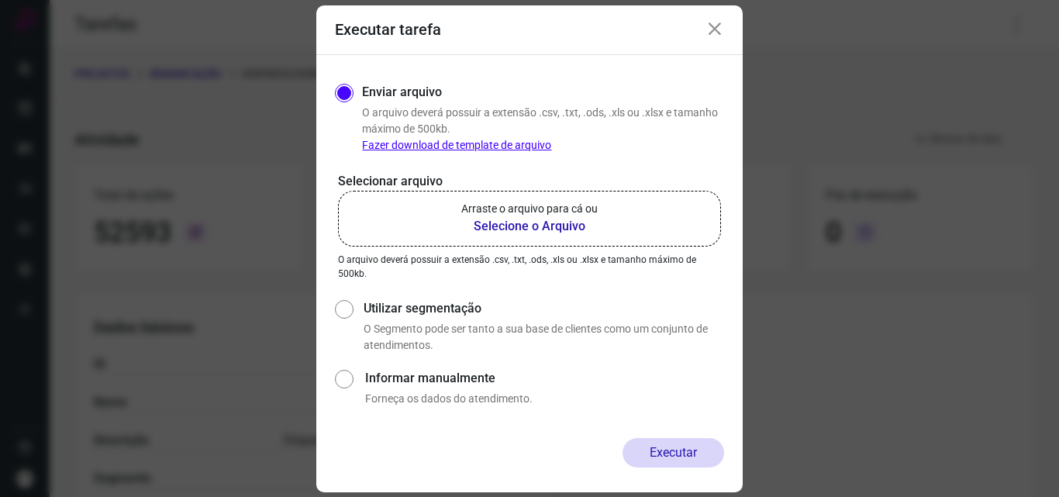
click at [578, 219] on b "Selecione o Arquivo" at bounding box center [529, 226] width 136 height 19
click at [0, 0] on input "Arraste o arquivo para cá ou Selecione o Arquivo" at bounding box center [0, 0] width 0 height 0
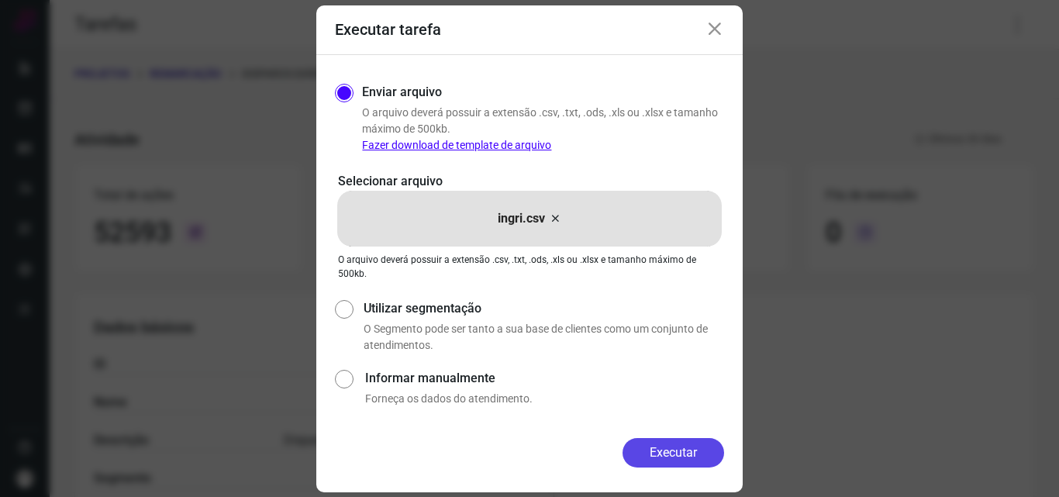
click at [685, 444] on button "Executar" at bounding box center [673, 452] width 102 height 29
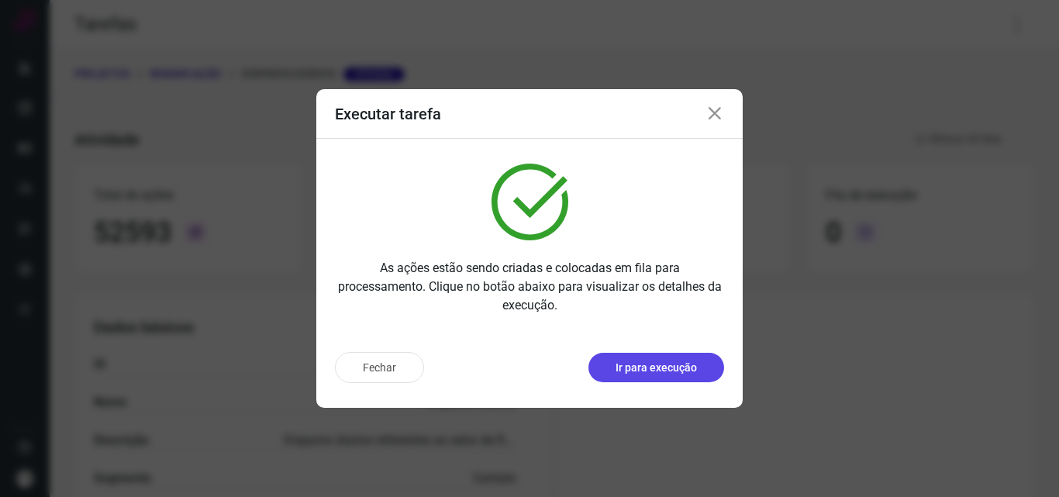
click at [673, 374] on p "Ir para execução" at bounding box center [655, 368] width 81 height 16
